Goal: Transaction & Acquisition: Purchase product/service

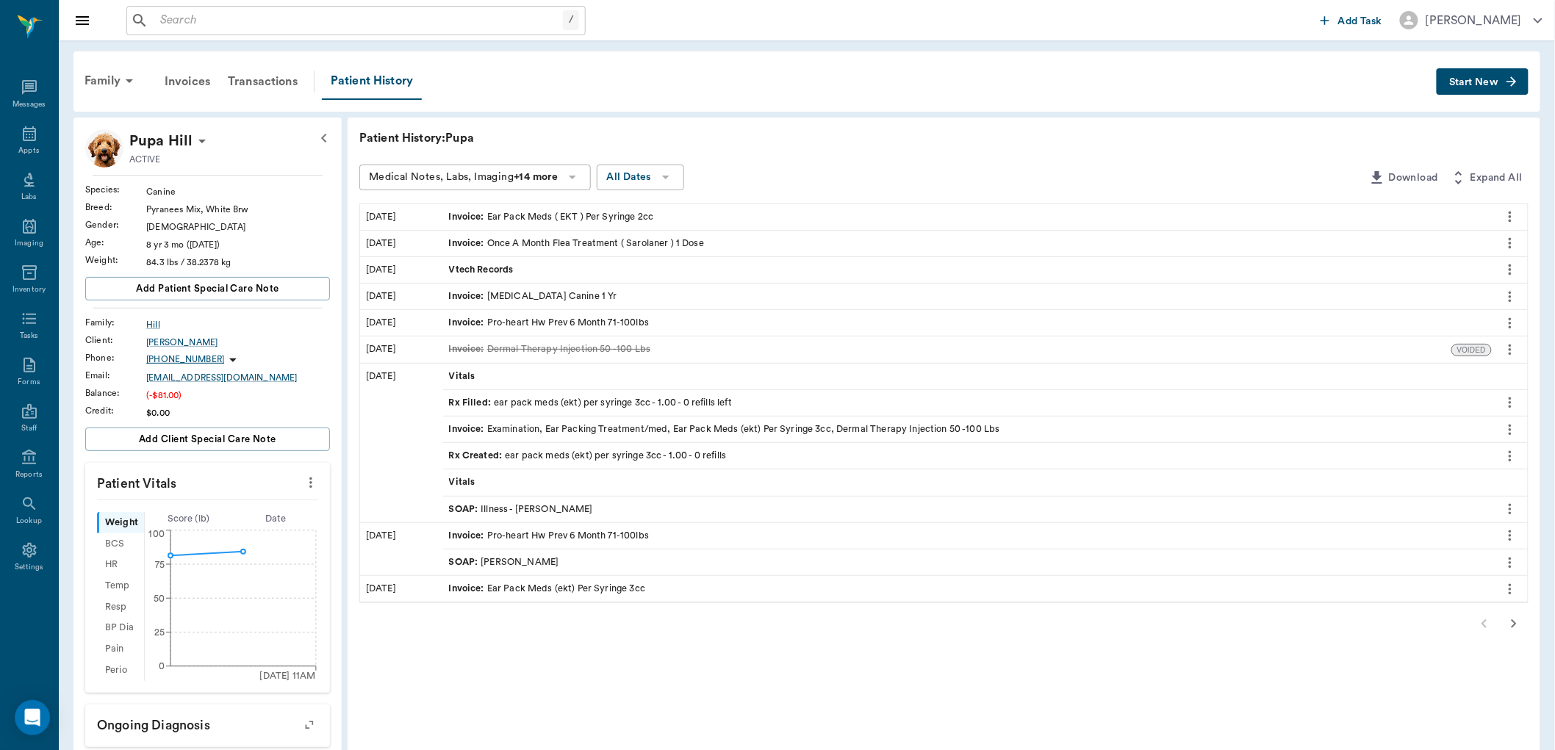
click at [408, 15] on input "text" at bounding box center [358, 20] width 409 height 21
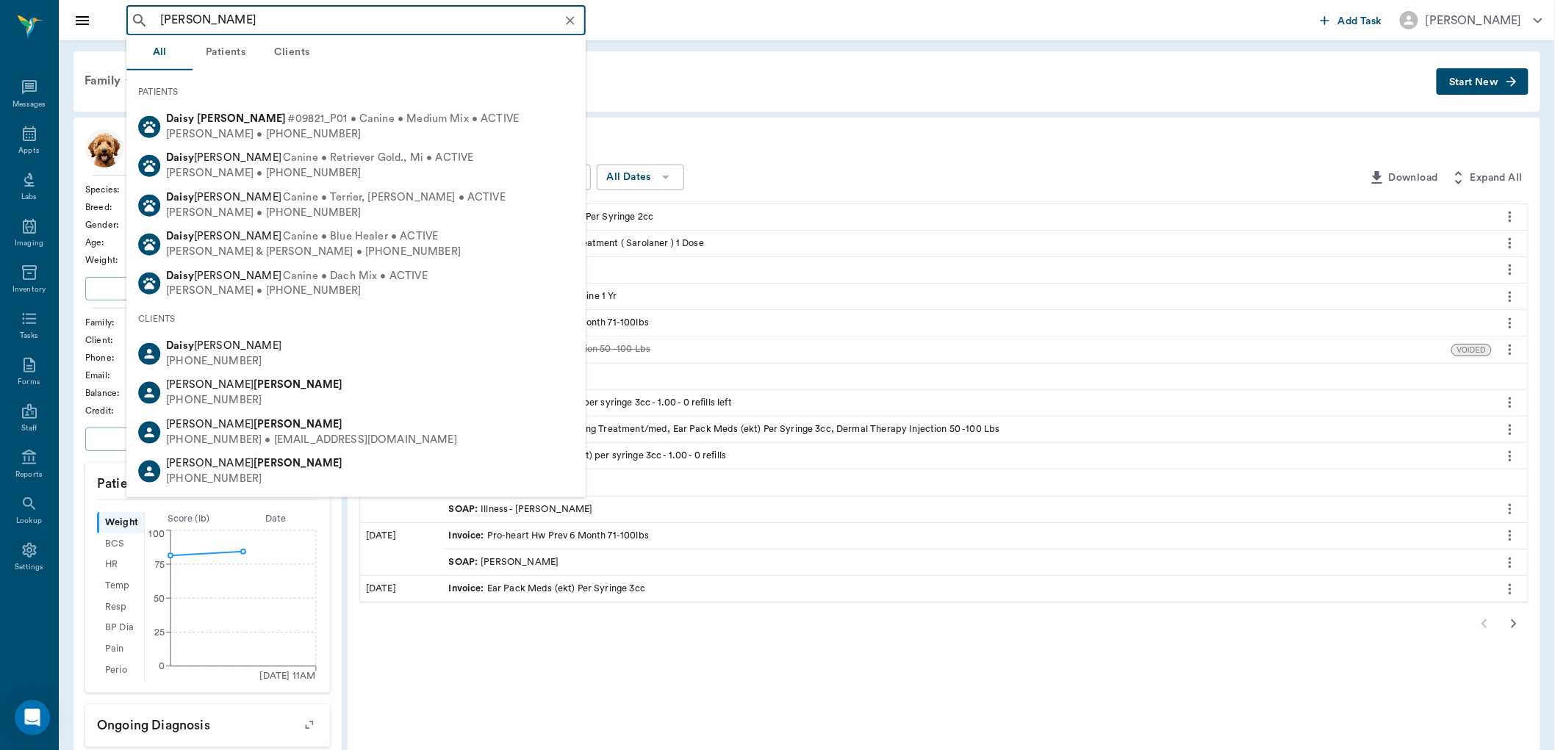
click at [342, 116] on span "#09821_P01 • Canine • Medium Mix • ACTIVE" at bounding box center [402, 119] width 231 height 15
type input "[PERSON_NAME]"
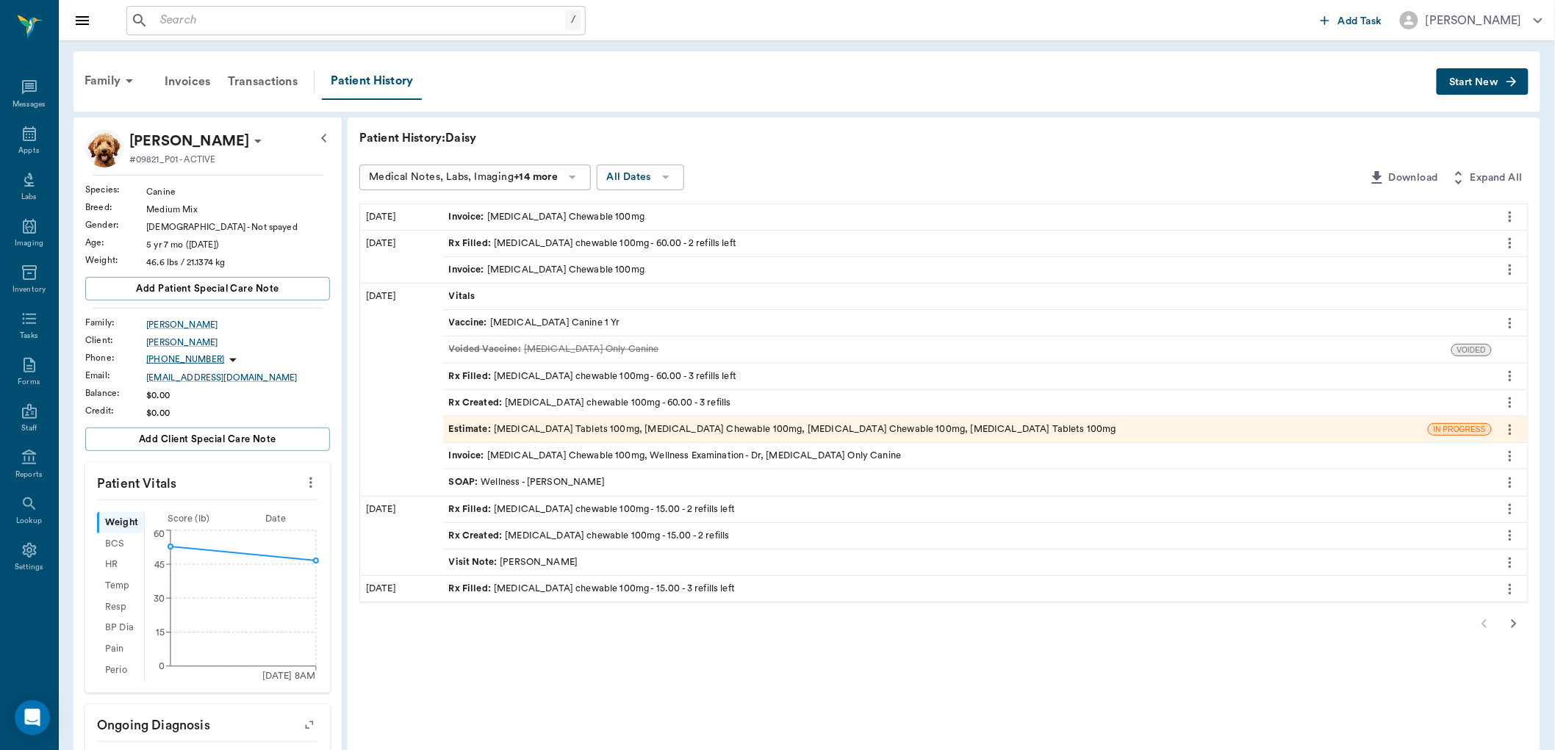
click at [618, 248] on div "Rx Filled : [MEDICAL_DATA] chewable 100mg - 60.00 - 2 refills left" at bounding box center [593, 244] width 288 height 14
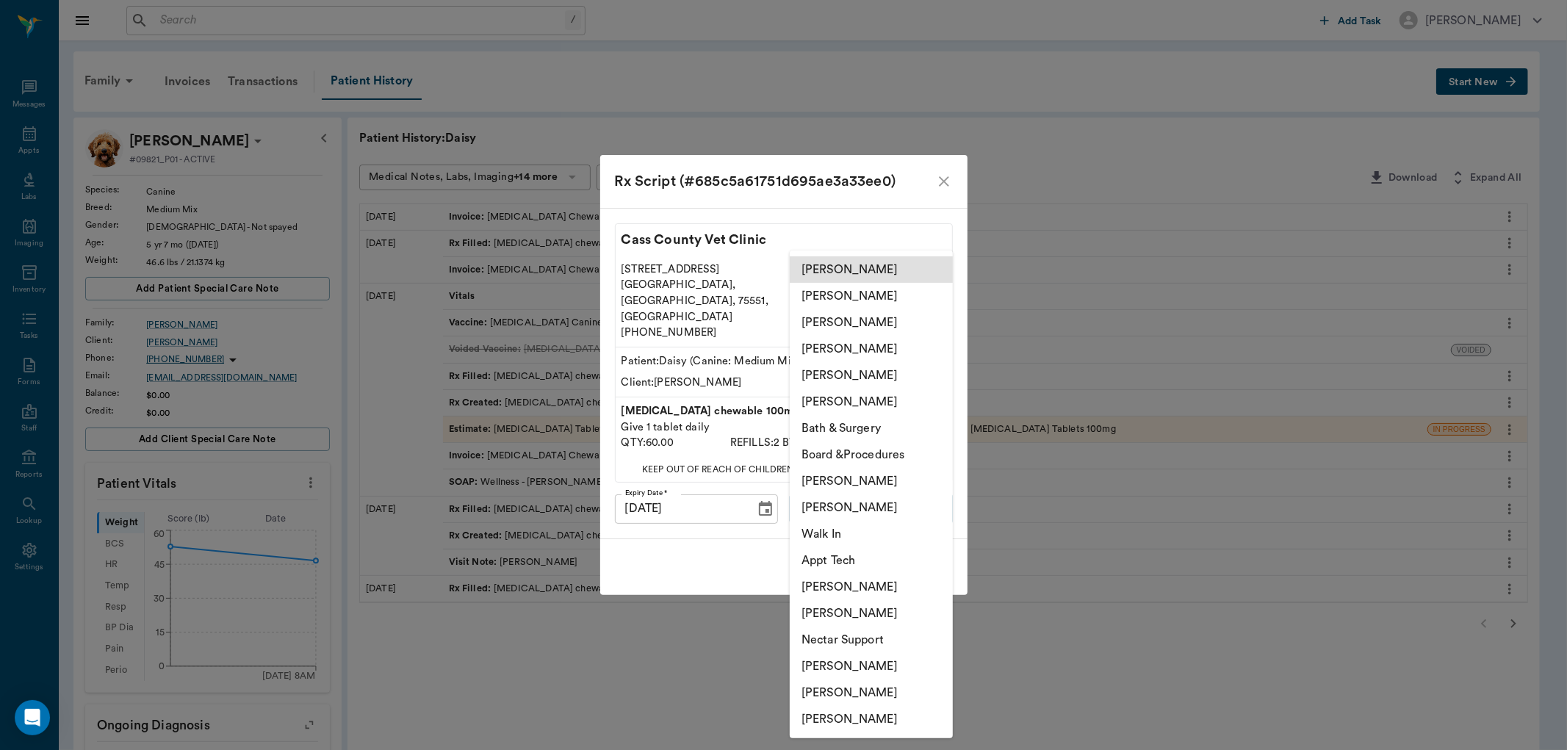
click at [886, 483] on body "/ ​ Add Task [PERSON_NAME] Nectar Messages Appts Labs Imaging Inventory Tasks F…" at bounding box center [783, 535] width 1567 height 1071
click at [871, 509] on li "[PERSON_NAME]" at bounding box center [871, 508] width 163 height 26
type input "642ef10e332a41444de2bad1"
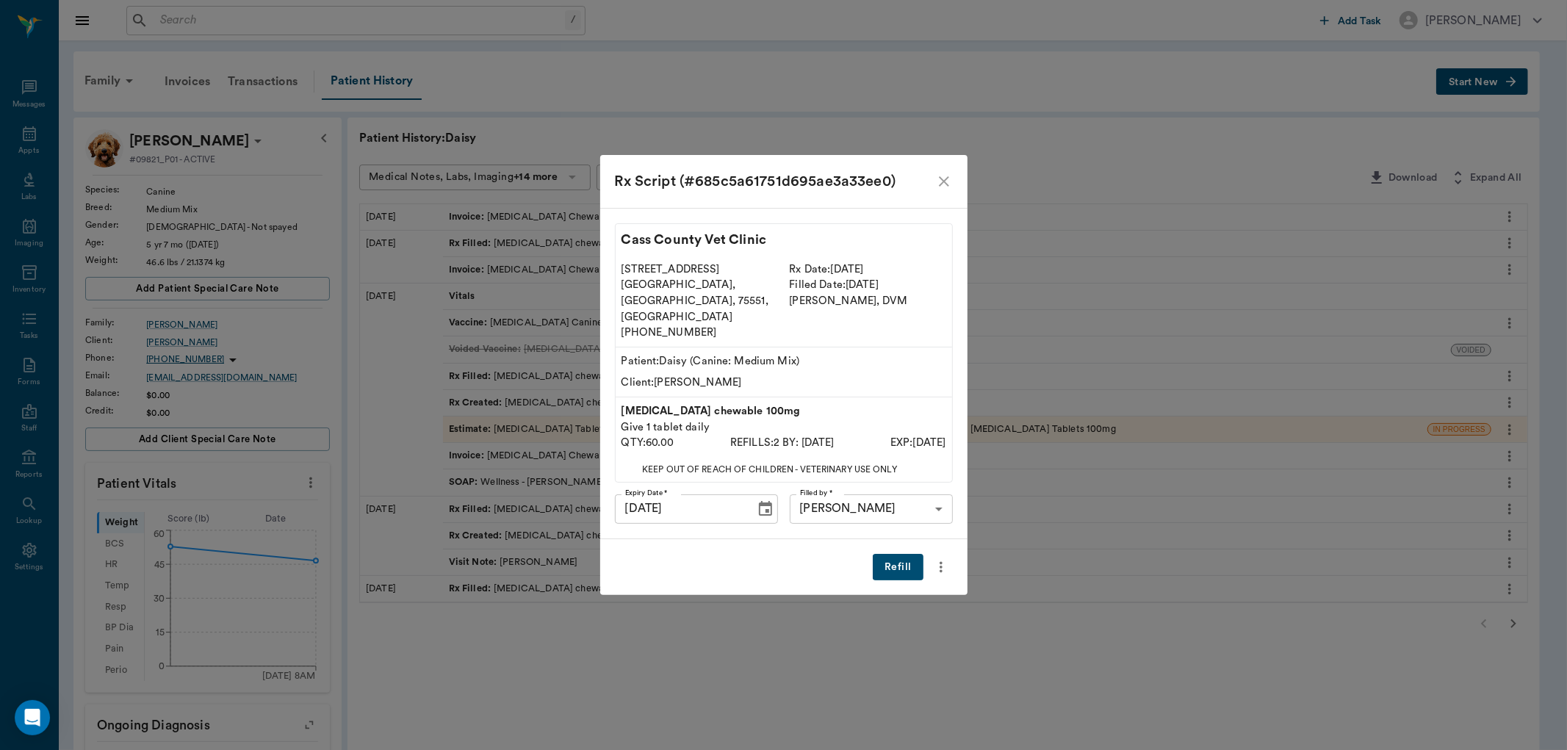
click at [897, 554] on button "Refill" at bounding box center [898, 567] width 50 height 27
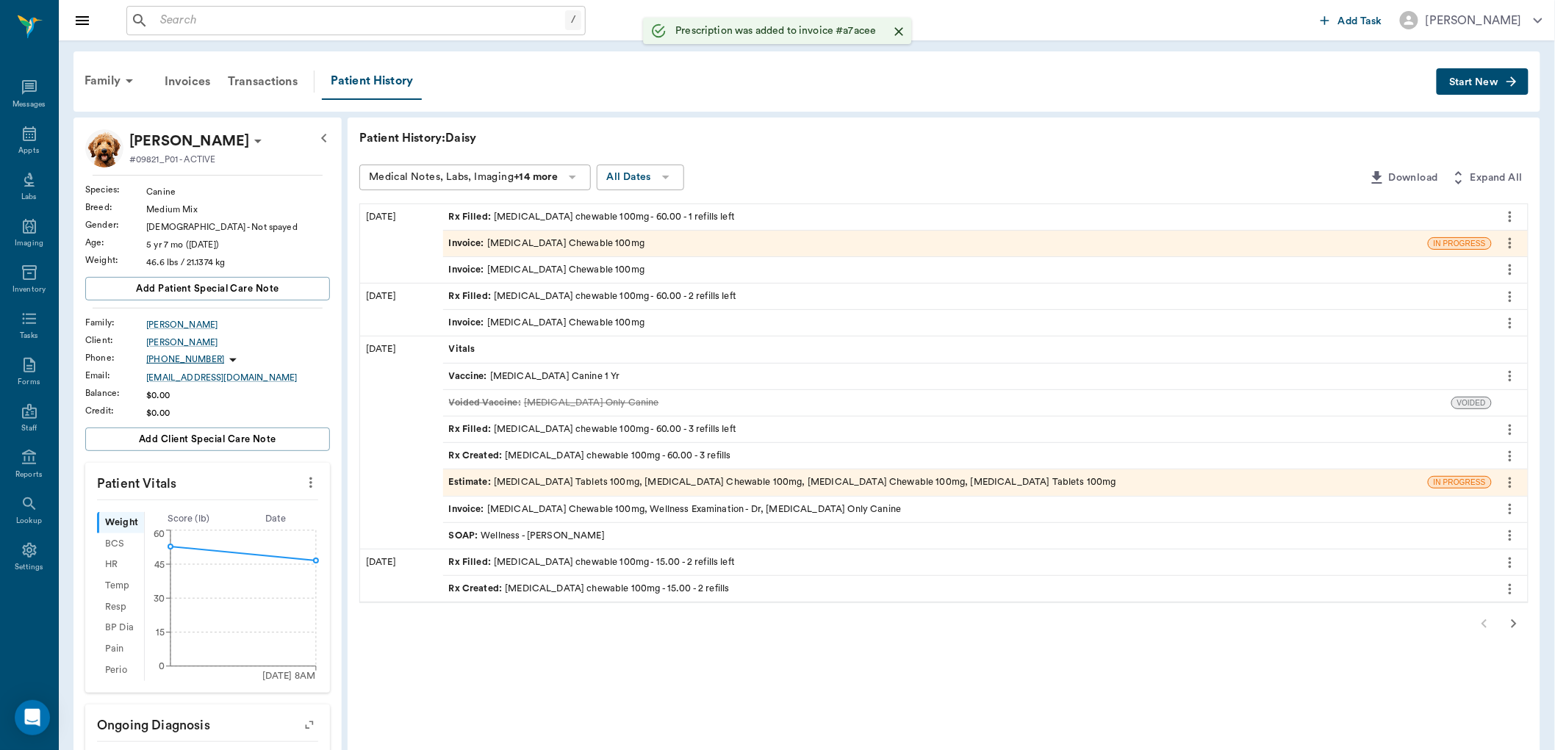
click at [1515, 243] on icon "more" at bounding box center [1510, 243] width 16 height 18
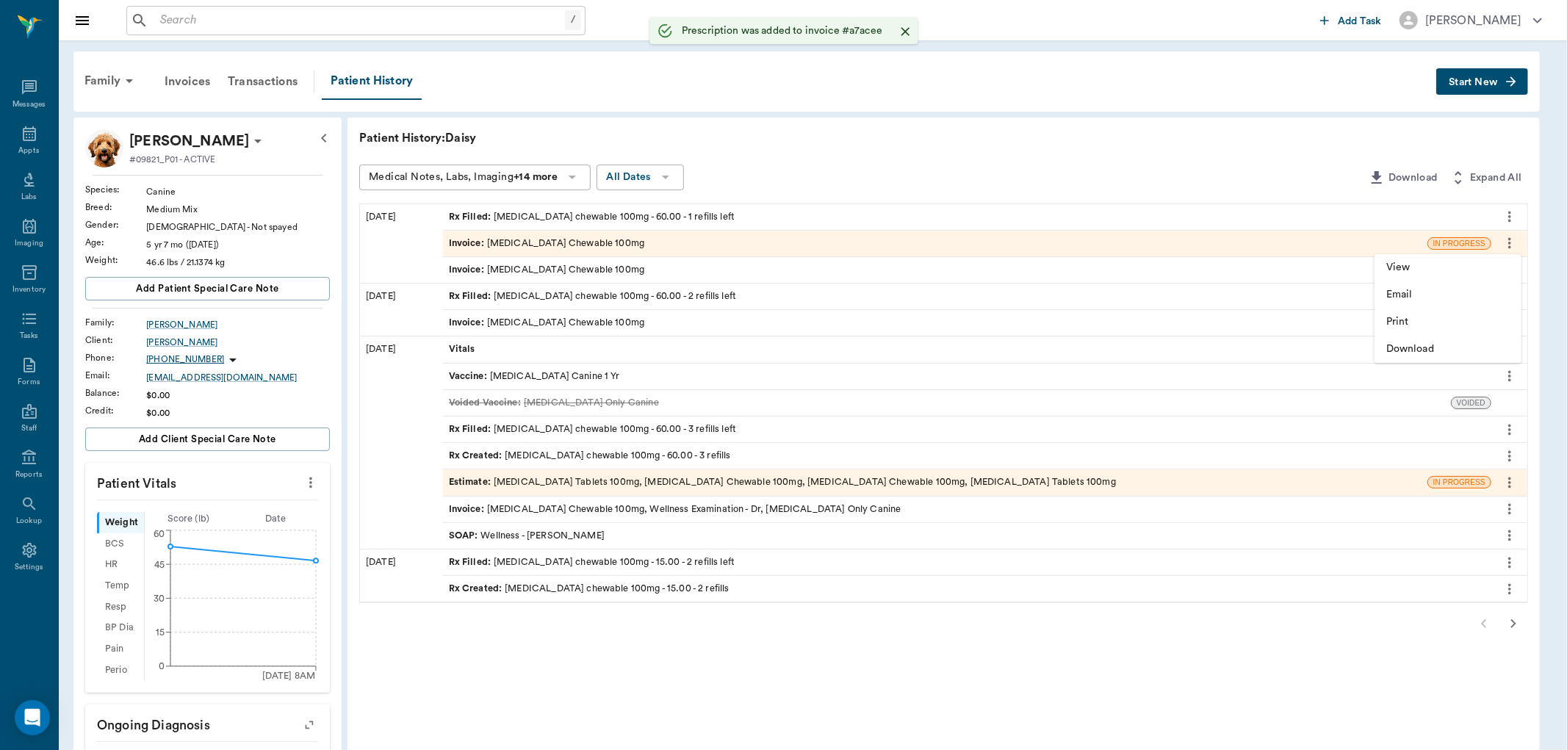
click at [1130, 237] on div at bounding box center [783, 375] width 1567 height 750
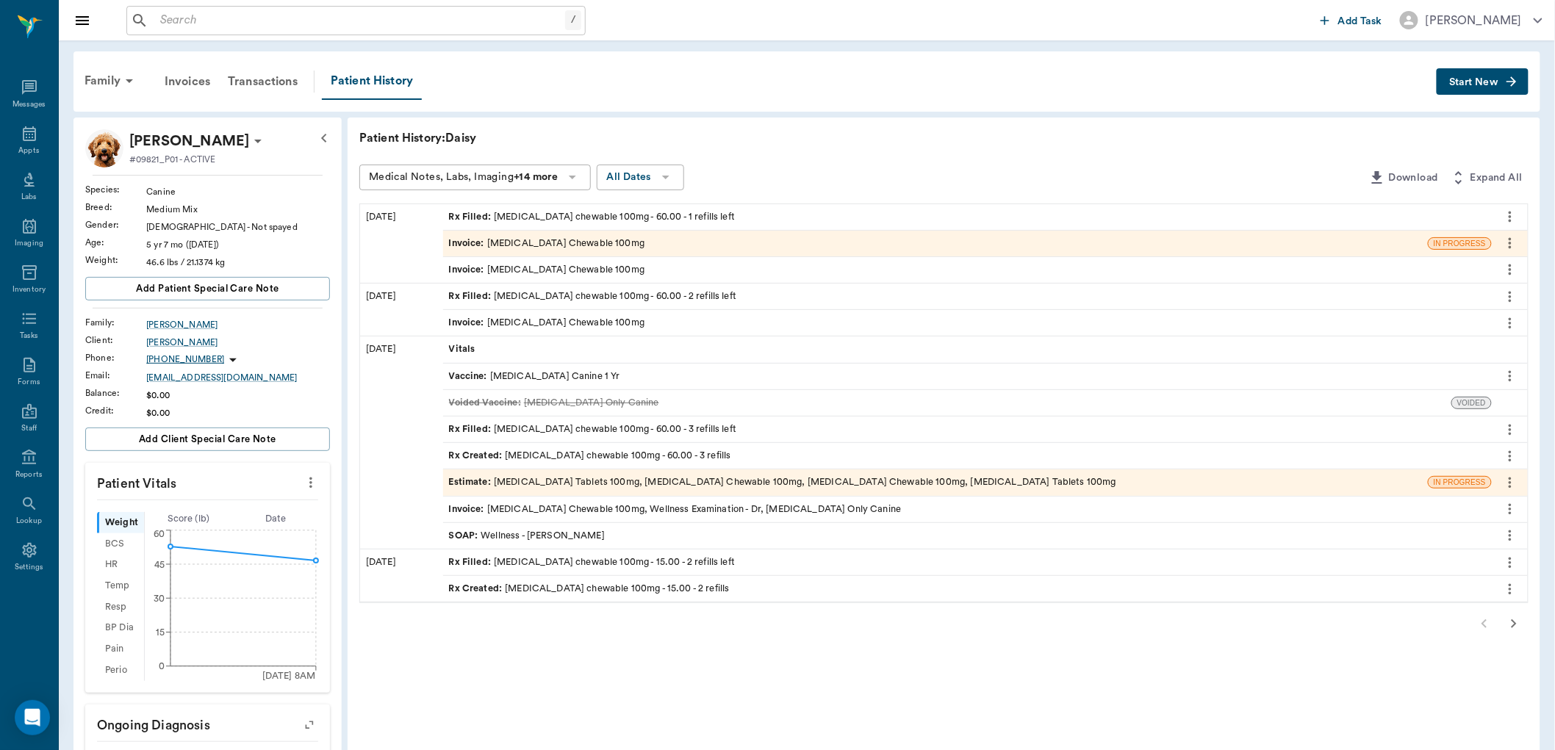
click at [1115, 254] on div "Invoice : [MEDICAL_DATA] Chewable 100mg" at bounding box center [935, 244] width 985 height 26
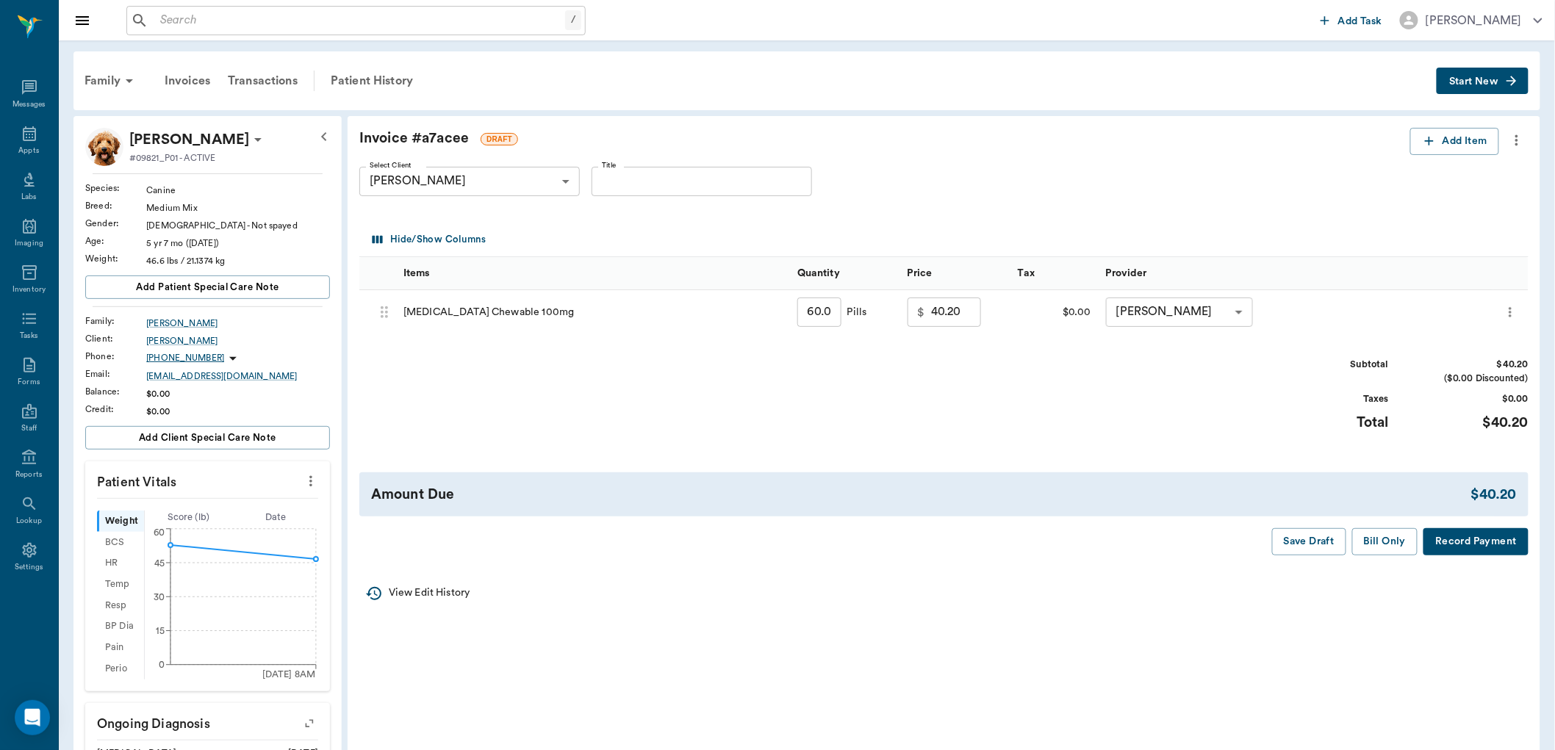
click at [1522, 144] on icon "more" at bounding box center [1517, 141] width 16 height 18
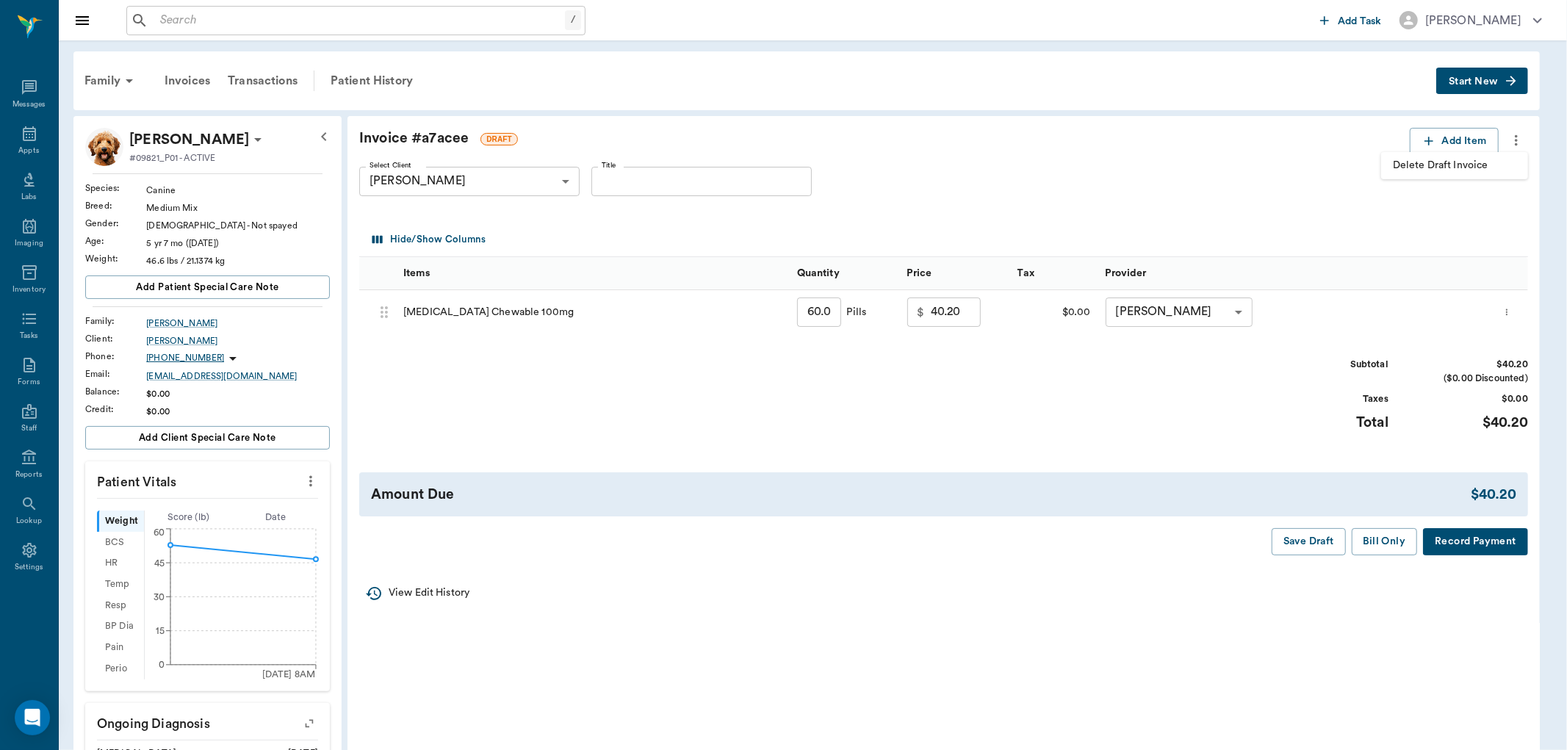
click at [1488, 165] on span "Delete Draft Invoice" at bounding box center [1454, 165] width 123 height 15
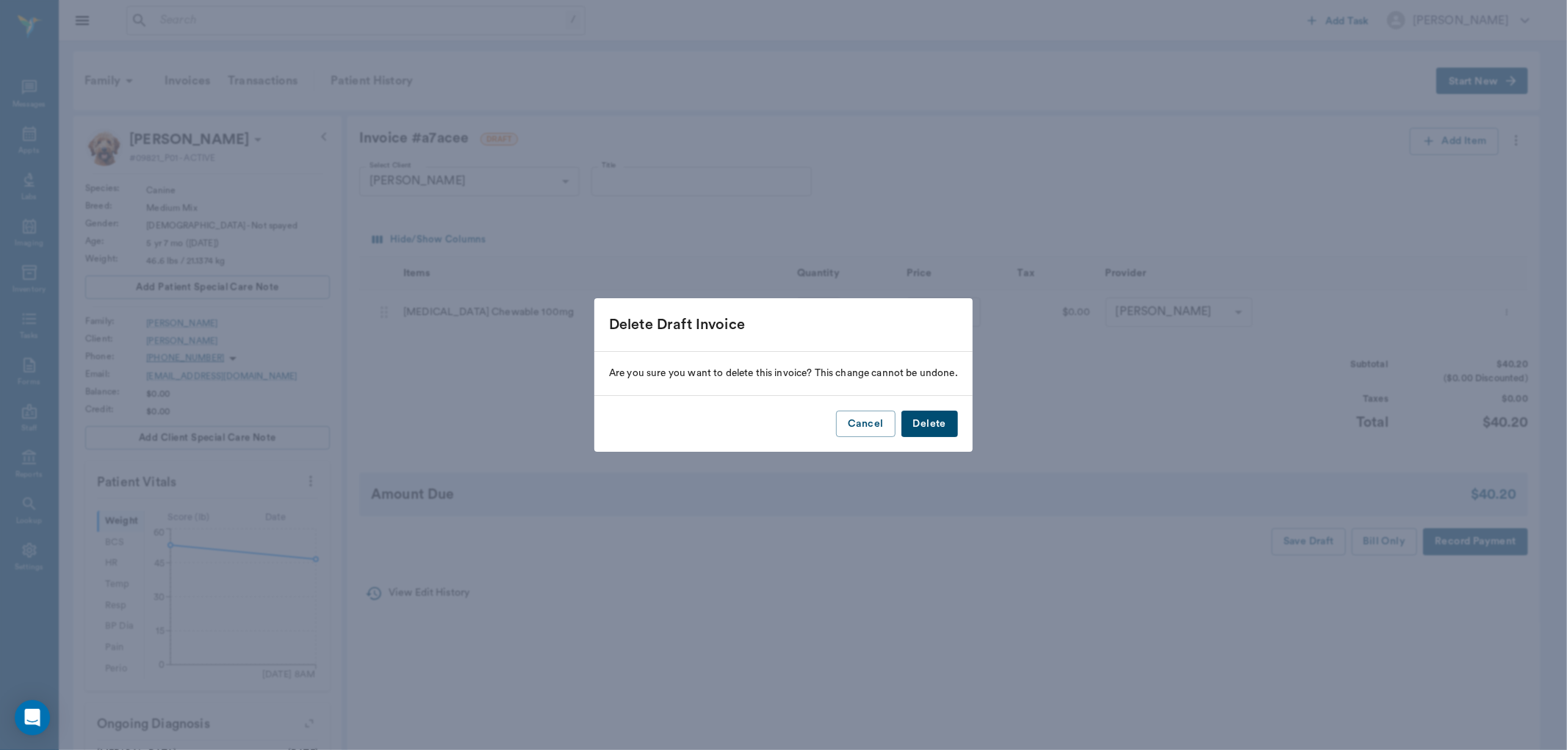
click at [922, 430] on button "Delete" at bounding box center [930, 424] width 57 height 27
